Goal: Task Accomplishment & Management: Use online tool/utility

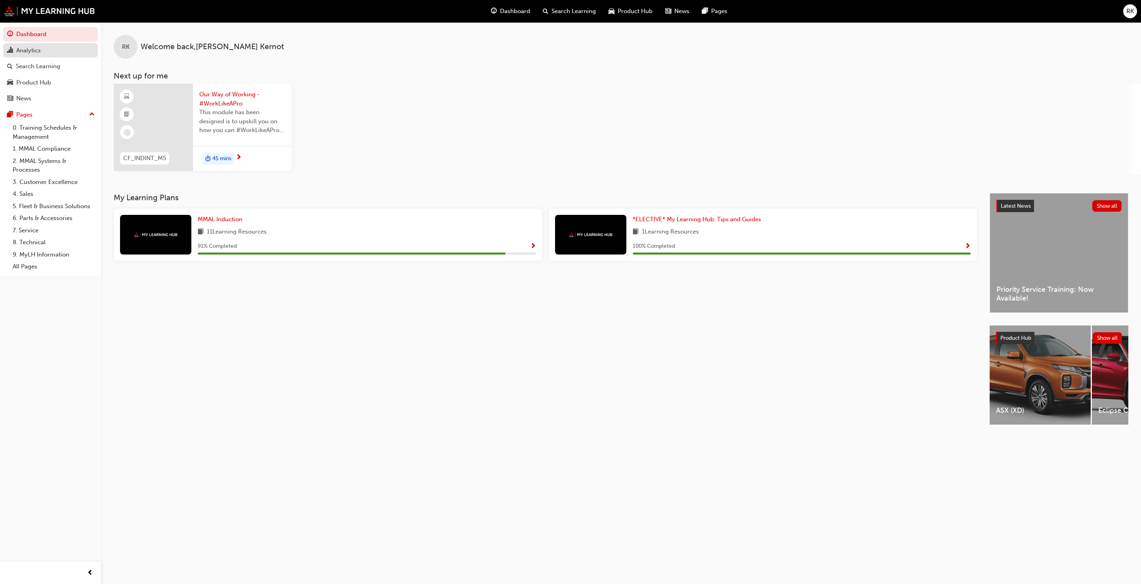
click at [29, 56] on link "Analytics" at bounding box center [50, 50] width 95 height 15
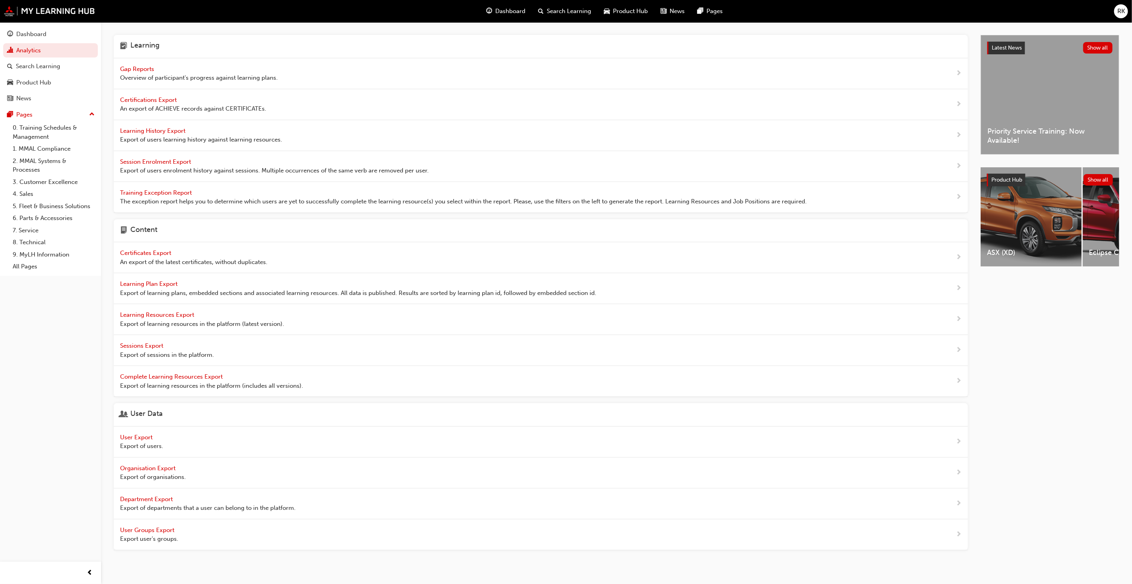
click at [134, 67] on span "Gap Reports" at bounding box center [138, 68] width 36 height 7
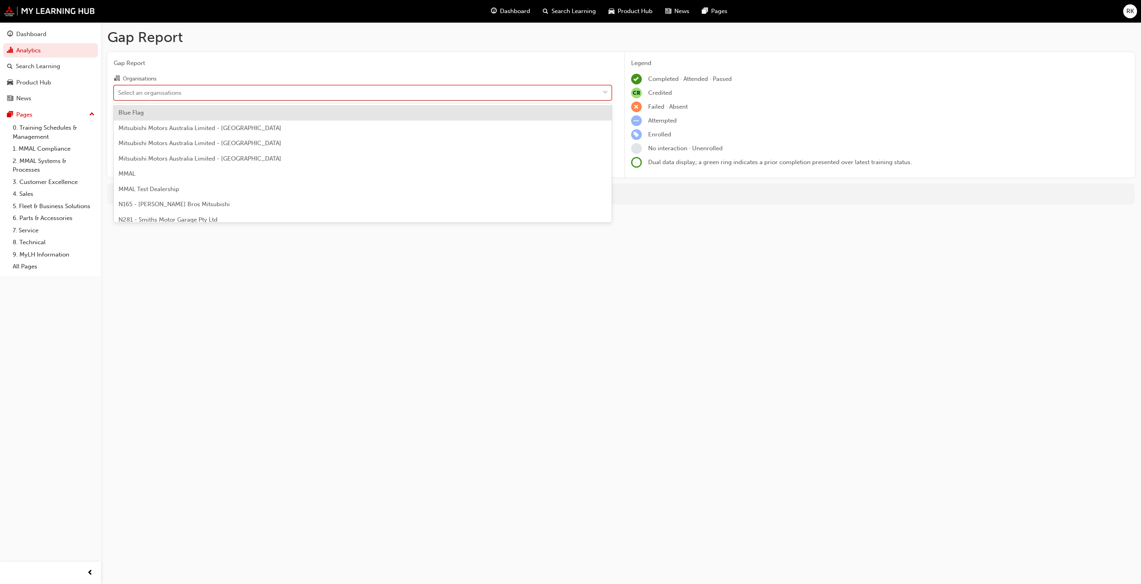
click at [260, 88] on div "Select an organisations" at bounding box center [356, 93] width 485 height 14
click at [119, 89] on input "Organisations option Blue Flag focused, 1 of 202. 202 results available. Use Up…" at bounding box center [118, 92] width 1 height 7
type input "s454"
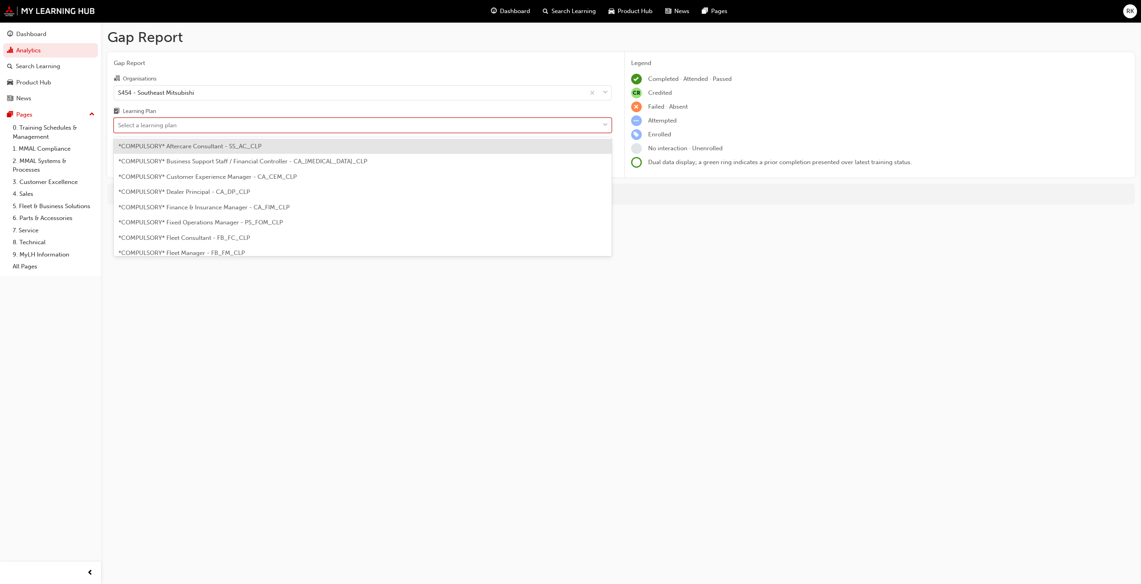
click at [598, 126] on span "down-icon" at bounding box center [606, 125] width 6 height 10
click at [119, 126] on input "Learning Plan option *COMPULSORY* Aftercare Consultant - SS_AC_CLP focused, 1 o…" at bounding box center [118, 125] width 1 height 7
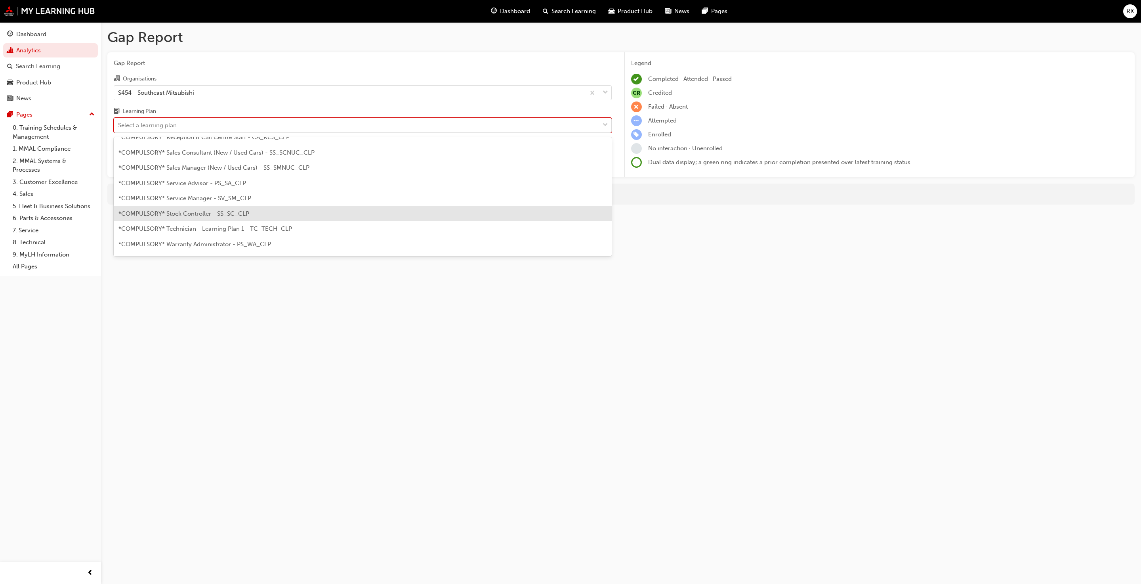
scroll to position [297, 0]
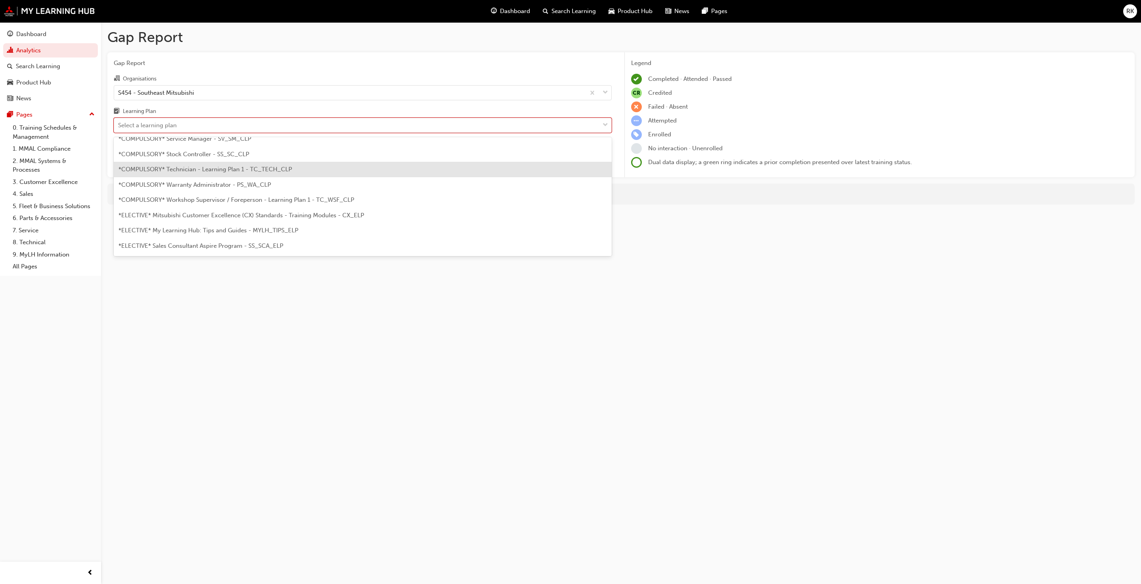
click at [189, 166] on span "*COMPULSORY* Technician - Learning Plan 1 - TC_TECH_CLP" at bounding box center [205, 169] width 174 height 7
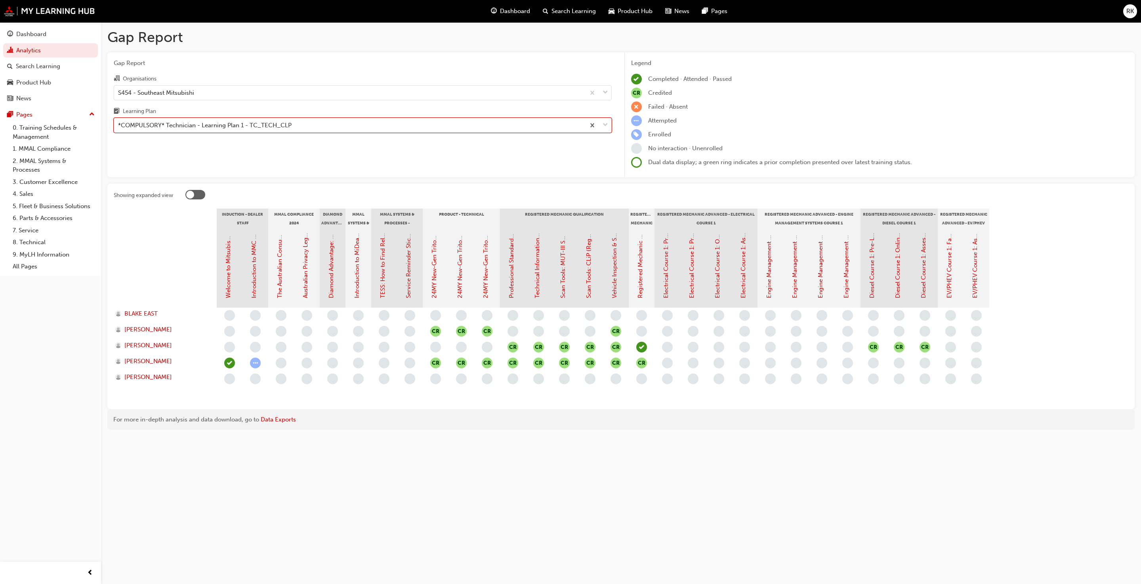
click at [598, 130] on div at bounding box center [598, 125] width 26 height 14
click at [119, 128] on input "Learning Plan option *COMPULSORY* Technician - Learning Plan 1 - TC_TECH_CLP, s…" at bounding box center [118, 125] width 1 height 7
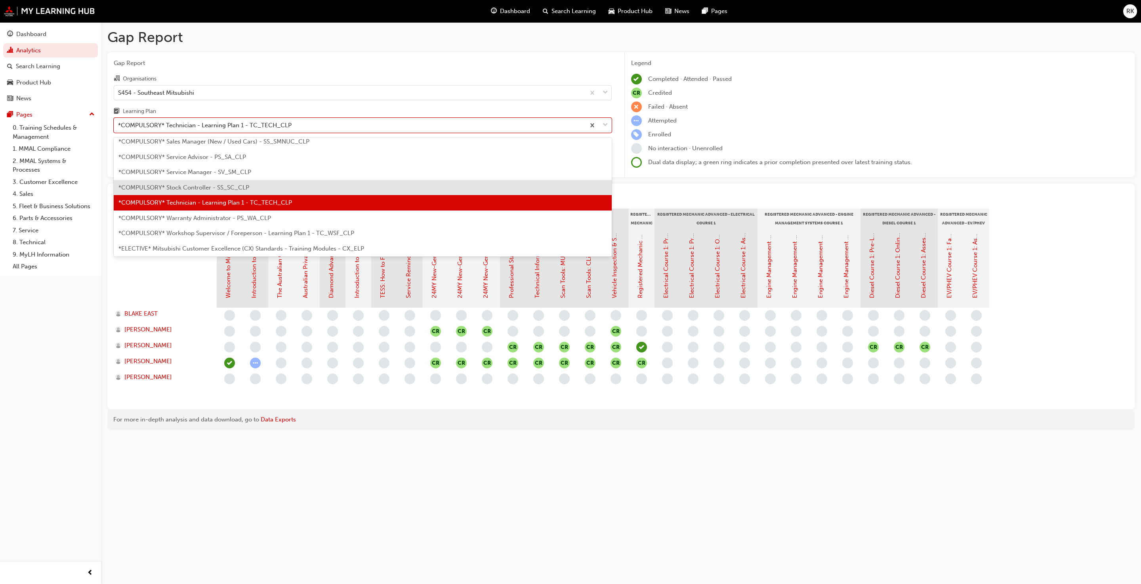
scroll to position [282, 0]
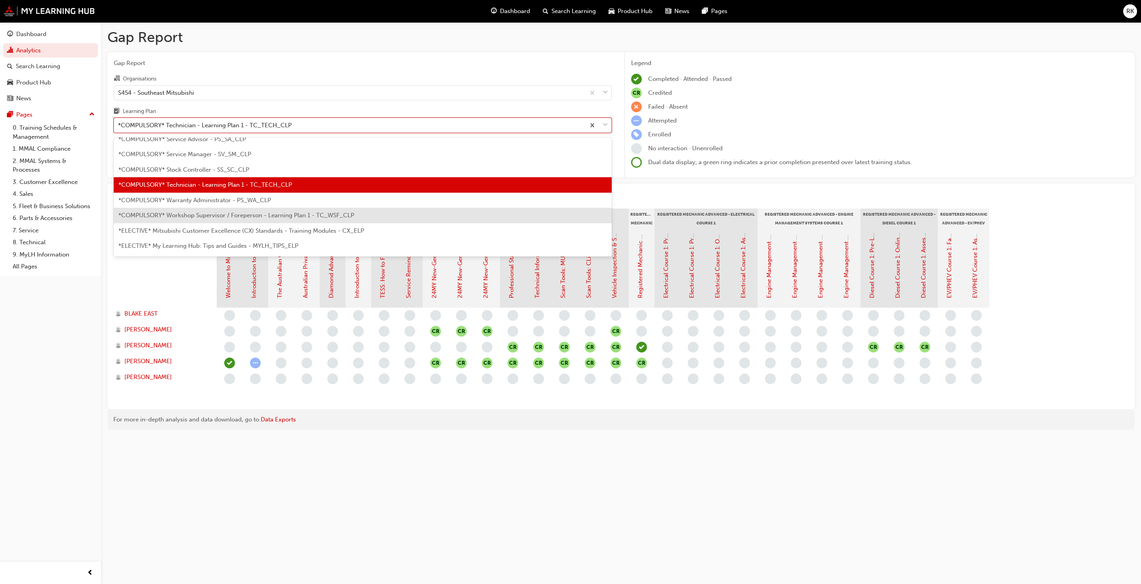
click at [223, 218] on span "*COMPULSORY* Workshop Supervisor / Foreperson - Learning Plan 1 - TC_WSF_CLP" at bounding box center [236, 215] width 236 height 7
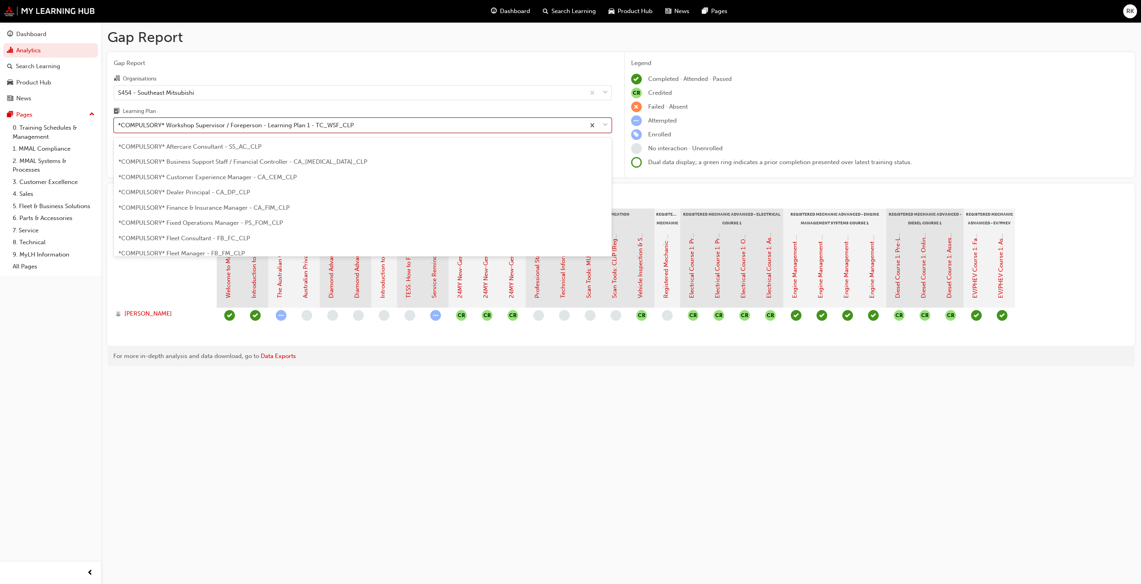
click at [598, 124] on span "down-icon" at bounding box center [606, 125] width 6 height 10
click at [119, 124] on input "Learning Plan option *COMPULSORY* Workshop Supervisor / Foreperson - Learning P…" at bounding box center [118, 125] width 1 height 7
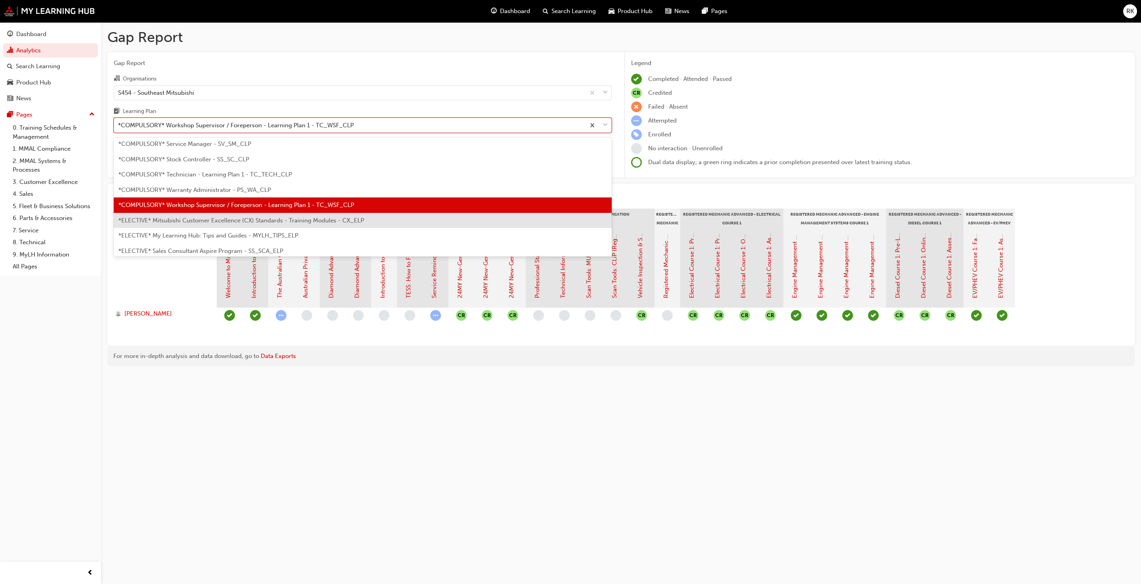
scroll to position [313, 0]
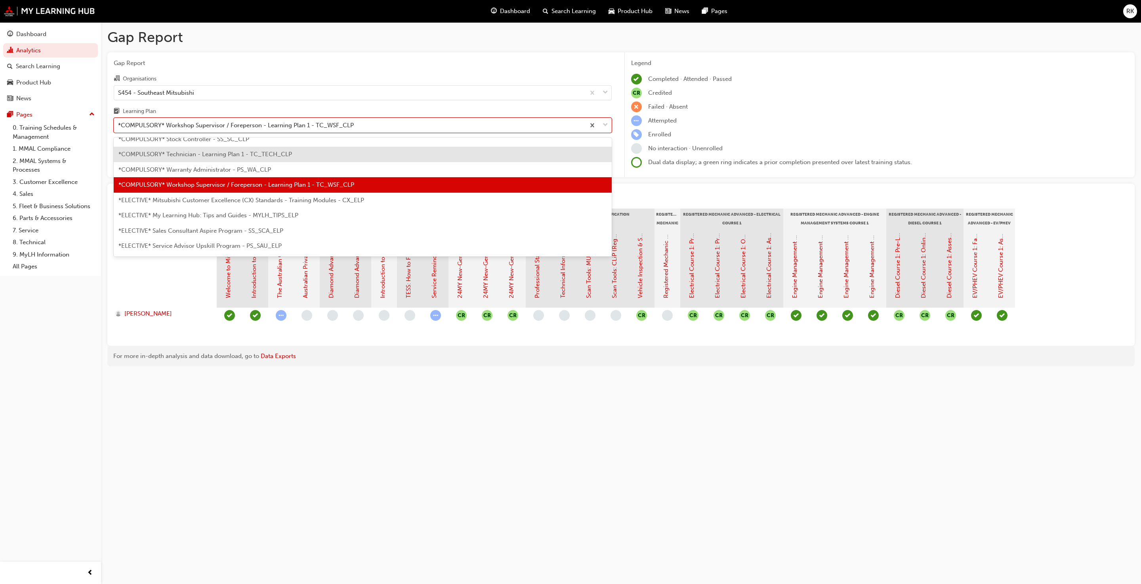
click at [225, 157] on span "*COMPULSORY* Technician - Learning Plan 1 - TC_TECH_CLP" at bounding box center [205, 154] width 174 height 7
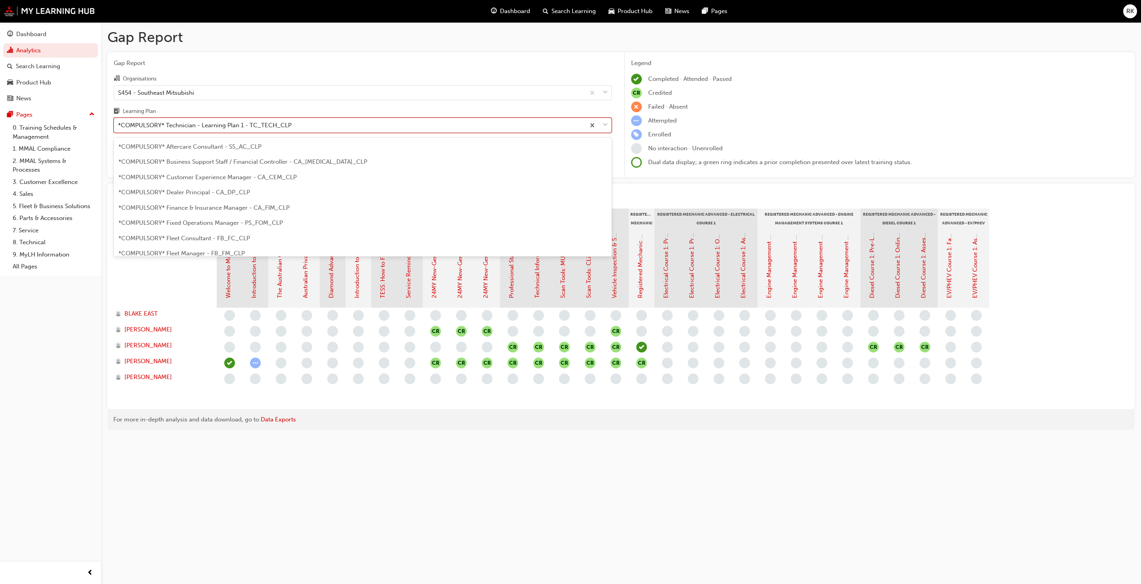
click at [598, 126] on span "down-icon" at bounding box center [606, 125] width 6 height 10
click at [119, 126] on input "Learning Plan option *COMPULSORY* Technician - Learning Plan 1 - TC_TECH_CLP, s…" at bounding box center [118, 125] width 1 height 7
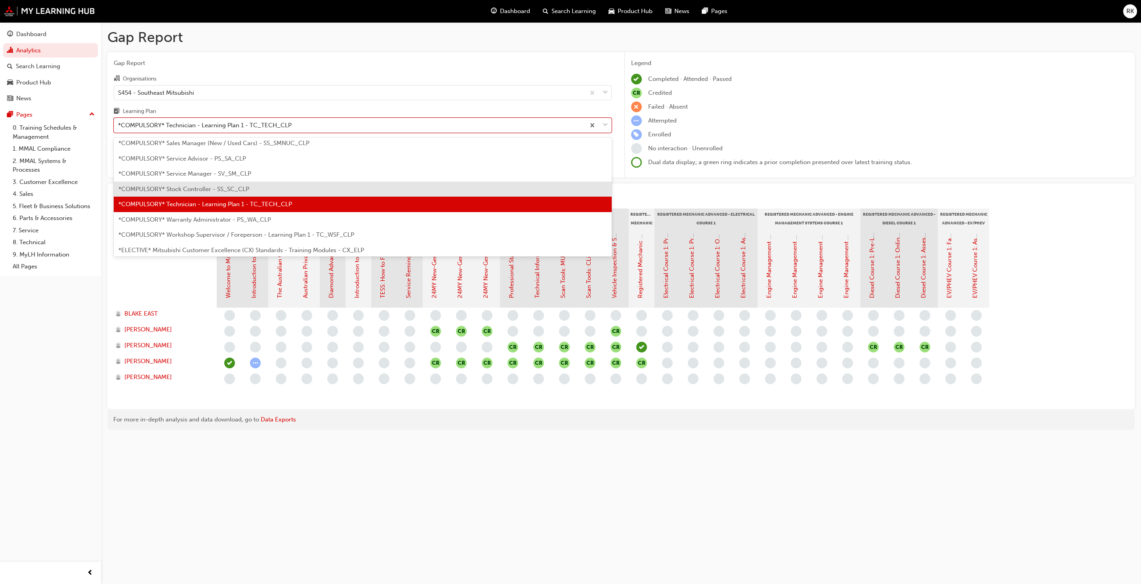
scroll to position [282, 0]
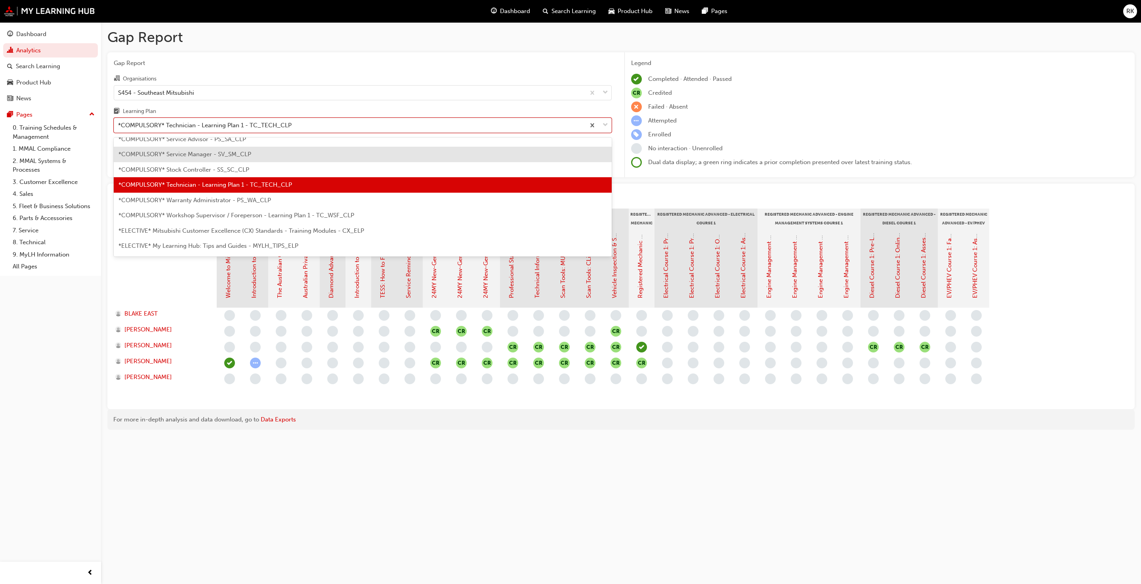
click at [201, 154] on span "*COMPULSORY* Service Manager - SV_SM_CLP" at bounding box center [184, 154] width 133 height 7
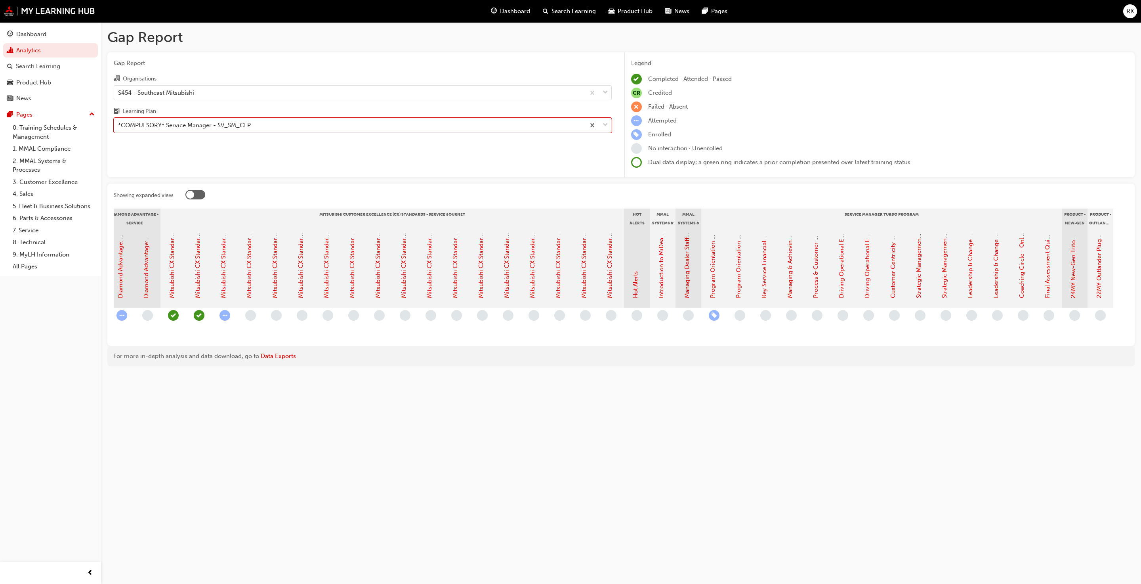
scroll to position [0, 221]
